Goal: Task Accomplishment & Management: Use online tool/utility

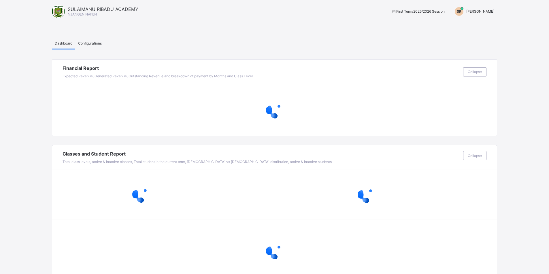
click at [469, 12] on span "[PERSON_NAME]" at bounding box center [480, 11] width 28 height 4
click at [468, 25] on span "Switch to Admin View" at bounding box center [472, 24] width 44 height 7
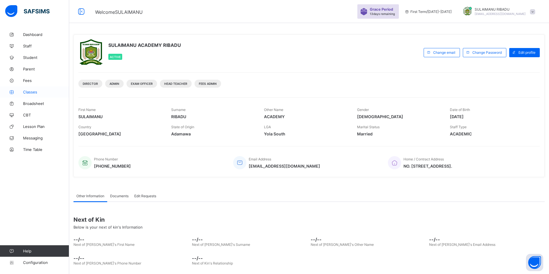
click at [37, 96] on link "Classes" at bounding box center [34, 92] width 69 height 12
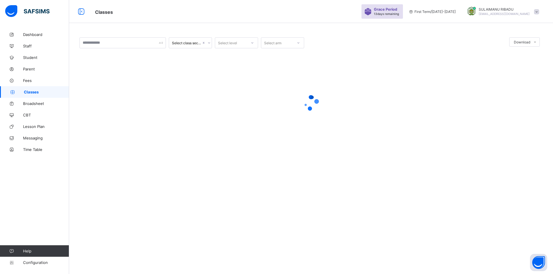
click at [37, 96] on link "Classes" at bounding box center [34, 92] width 69 height 12
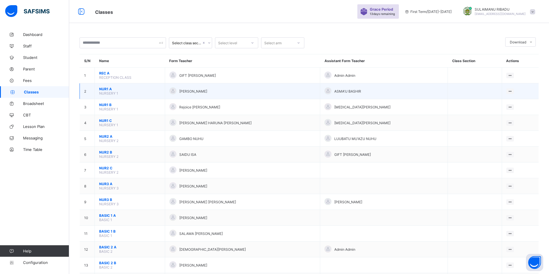
click at [132, 94] on td "NUR1 A NURSERY 1" at bounding box center [130, 92] width 70 height 16
click at [123, 89] on span "NUR1 A" at bounding box center [129, 89] width 61 height 4
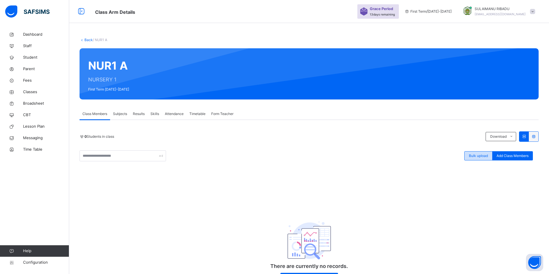
click at [479, 157] on span "Bulk upload" at bounding box center [478, 155] width 19 height 5
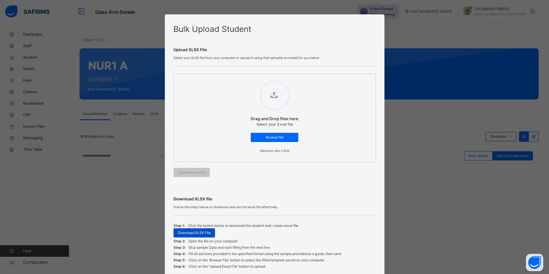
click at [188, 233] on span "Download XLSX File" at bounding box center [194, 233] width 33 height 5
